Goal: Browse casually

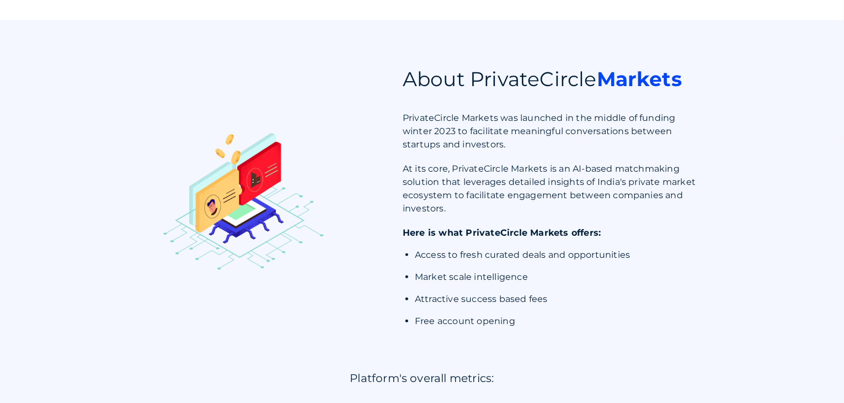
scroll to position [423, 0]
drag, startPoint x: 464, startPoint y: 182, endPoint x: 471, endPoint y: 194, distance: 14.4
click at [471, 194] on div "About PrivateCircle Markets PrivateCircle Markets was launched in the middle of…" at bounding box center [555, 199] width 304 height 273
drag, startPoint x: 471, startPoint y: 194, endPoint x: 589, endPoint y: 191, distance: 117.6
click at [589, 150] on div "PrivateCircle Markets was launched in the middle of funding winter 2023 to faci…" at bounding box center [555, 130] width 304 height 40
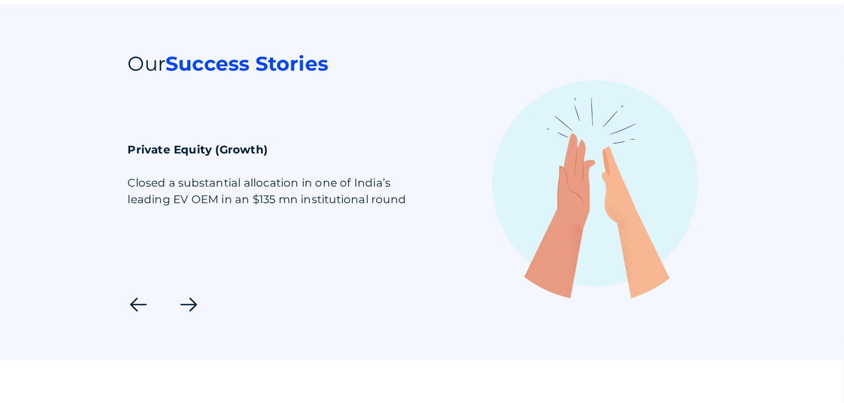
scroll to position [1481, 0]
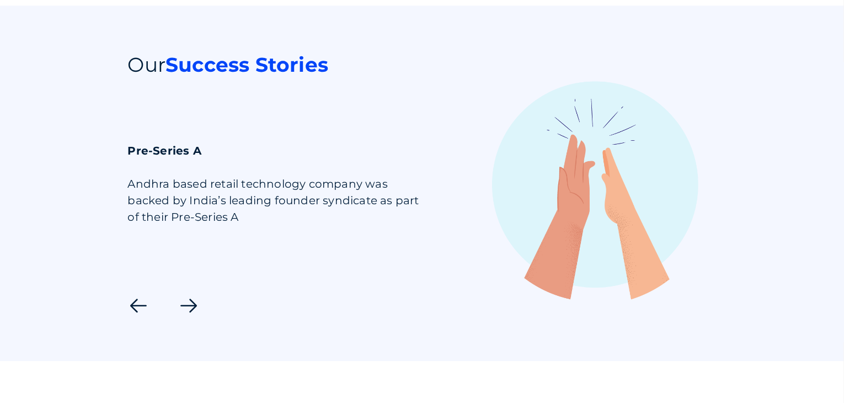
click at [182, 317] on icon at bounding box center [189, 306] width 22 height 22
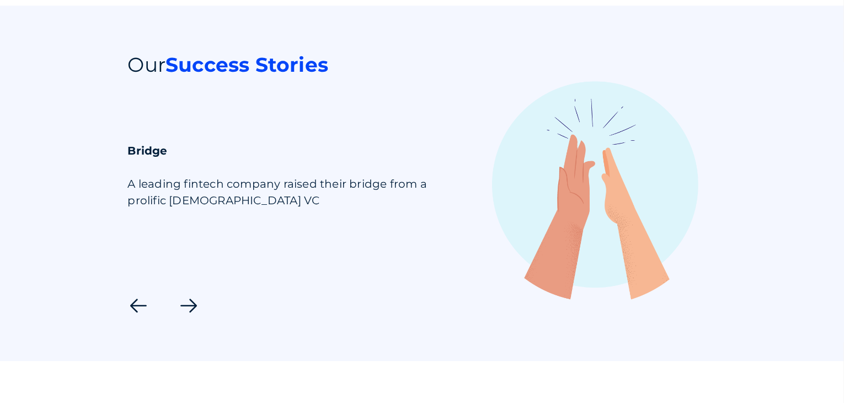
click at [182, 317] on icon at bounding box center [189, 306] width 22 height 22
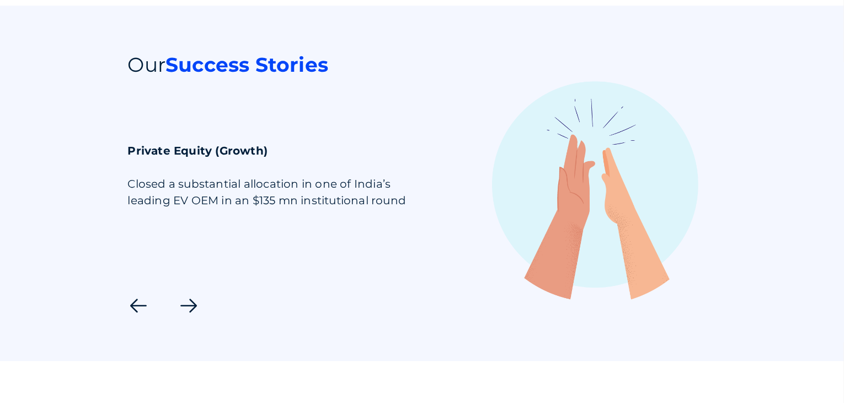
drag, startPoint x: 173, startPoint y: 219, endPoint x: 268, endPoint y: 219, distance: 94.4
click at [268, 219] on div "Closed a substantial allocation in one of India’s leading EV OEM in an $135 mn …" at bounding box center [280, 208] width 304 height 66
click at [188, 316] on icon at bounding box center [189, 306] width 22 height 22
click at [130, 317] on icon at bounding box center [139, 306] width 22 height 22
click at [185, 315] on icon at bounding box center [189, 306] width 22 height 22
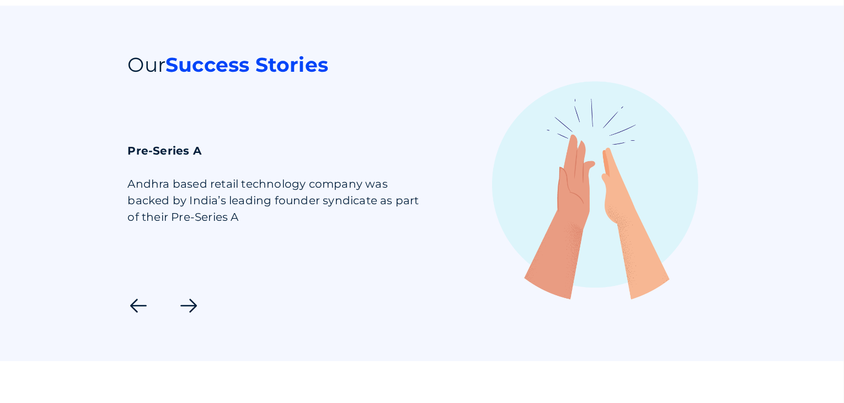
click at [185, 315] on icon at bounding box center [189, 306] width 22 height 22
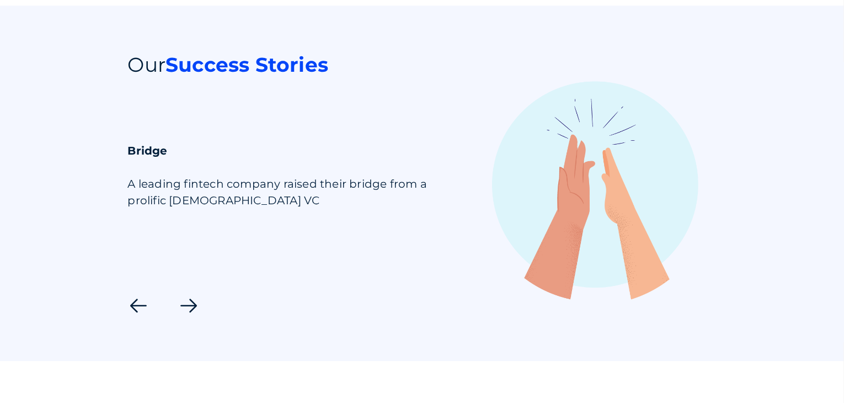
click at [185, 315] on icon at bounding box center [189, 306] width 22 height 22
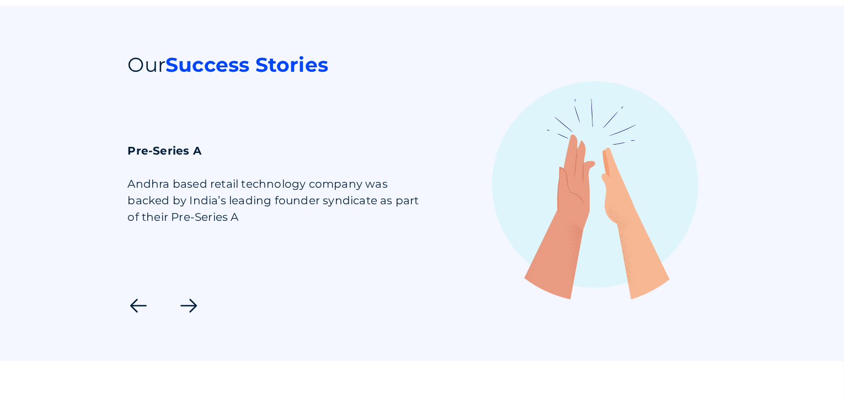
click at [136, 314] on icon at bounding box center [139, 306] width 22 height 22
click at [133, 330] on section "Our Success Stories Pre-Series A Andhra based retail technology company was bac…" at bounding box center [422, 183] width 844 height 355
click at [135, 317] on icon at bounding box center [139, 306] width 22 height 22
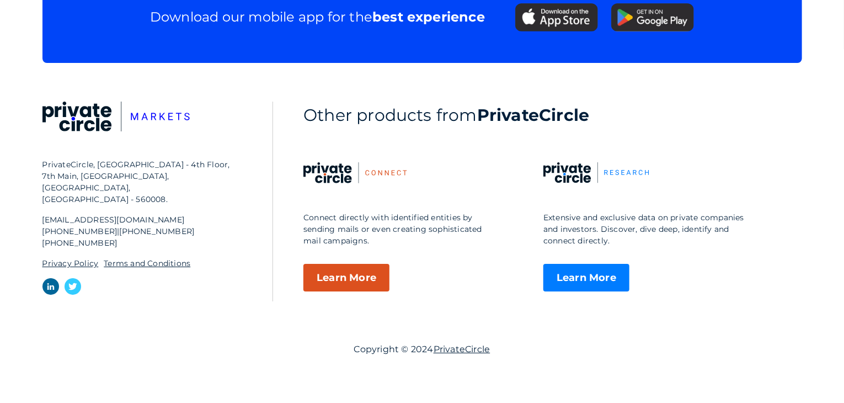
scroll to position [1996, 0]
click at [557, 264] on span "Learn More" at bounding box center [587, 278] width 86 height 28
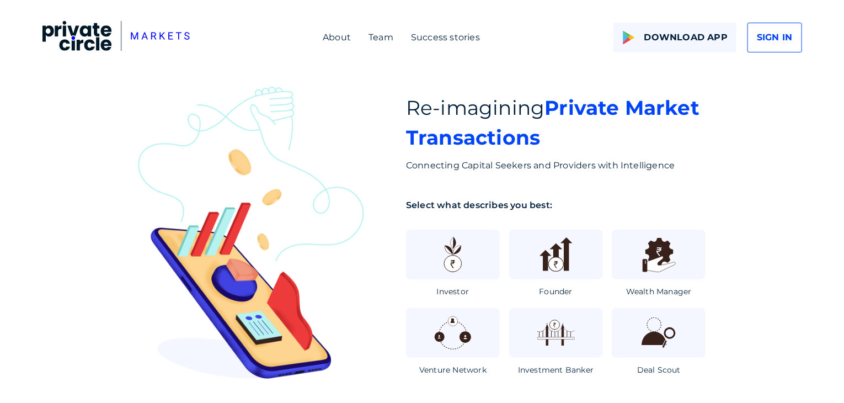
click at [423, 35] on div "Success stories" at bounding box center [445, 37] width 69 height 13
